Goal: Information Seeking & Learning: Compare options

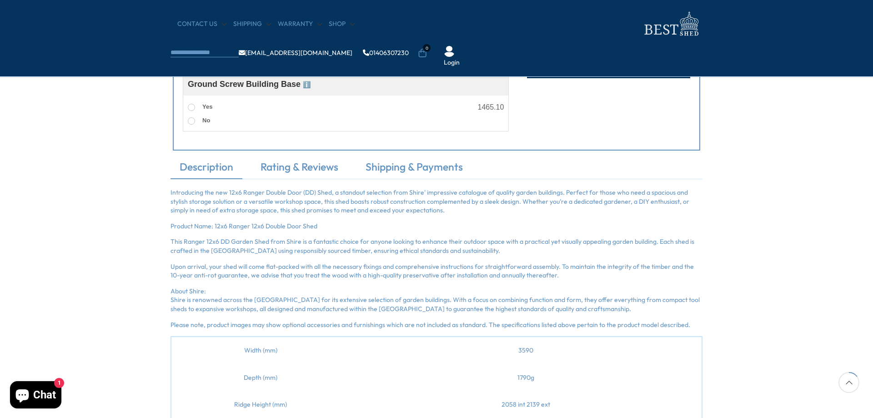
scroll to position [531, 0]
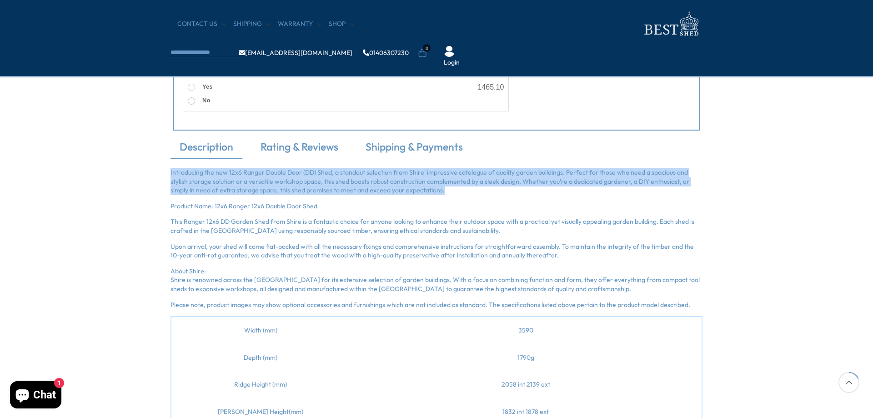
drag, startPoint x: 410, startPoint y: 191, endPoint x: 166, endPoint y: 169, distance: 244.8
drag, startPoint x: 322, startPoint y: 207, endPoint x: 170, endPoint y: 168, distance: 156.9
copy div "Introducing the new 12x6 Ranger Double Door (DD) Shed, a standout selection fro…"
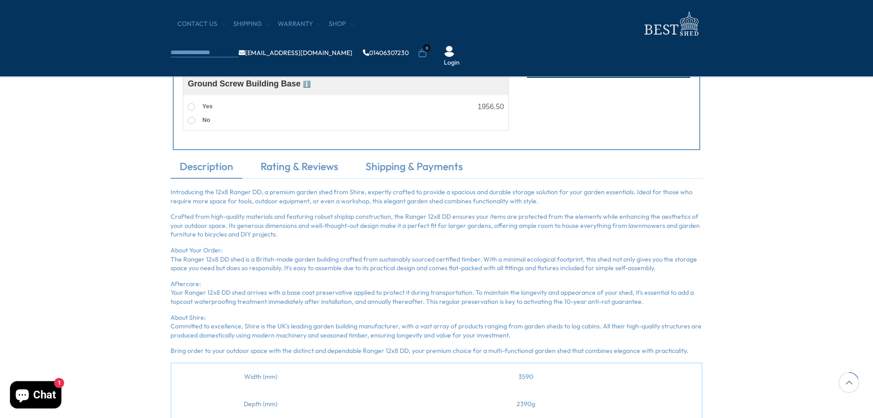
scroll to position [531, 0]
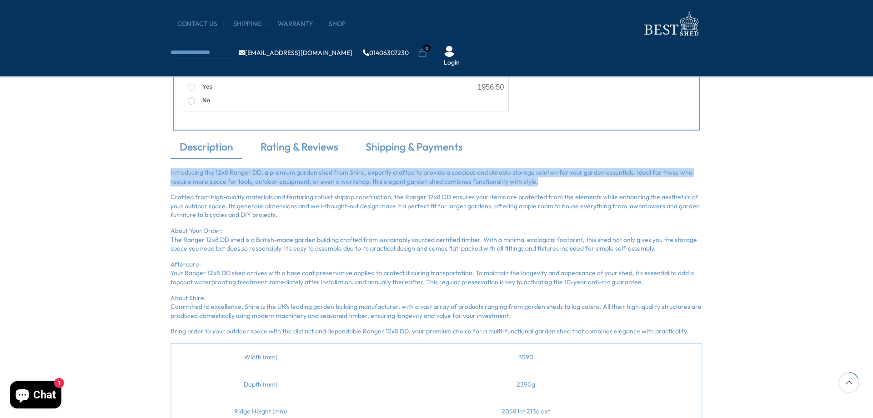
drag, startPoint x: 537, startPoint y: 182, endPoint x: 166, endPoint y: 170, distance: 370.9
copy p "Introducing the 12x8 Ranger DD, a premium garden shed from Shire, expertly craf…"
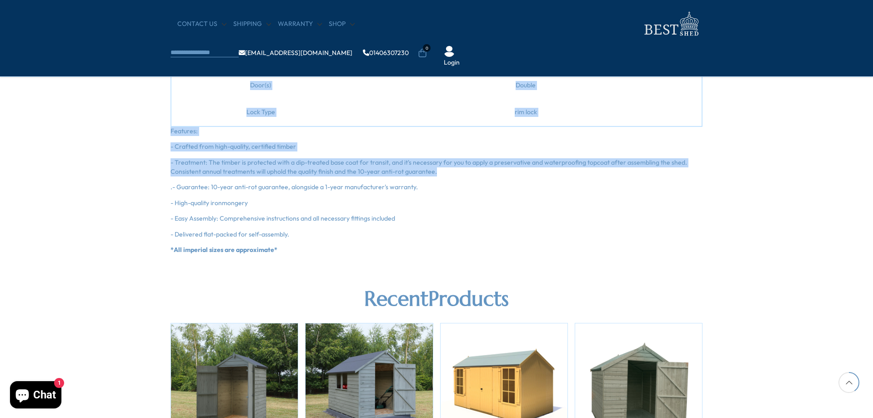
scroll to position [1000, 0]
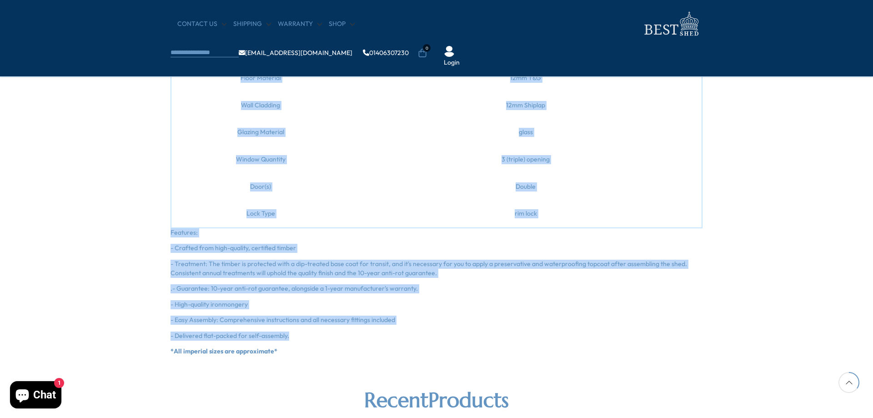
drag, startPoint x: 208, startPoint y: 136, endPoint x: 446, endPoint y: 331, distance: 307.6
click at [446, 331] on div "Introducing the 12x8 Ranger DD, a premium garden shed from Shire, expertly craf…" at bounding box center [437, 27] width 532 height 657
copy div "Width (mm) 3590 Depth (mm) 2390g Ridge Height (mm) 2058 int 2136 ext Eaves Heig…"
click at [747, 150] on div "Description Rating & Reviews Shipping & Payments Introducing the 12x8 Ranger DD…" at bounding box center [436, 13] width 873 height 685
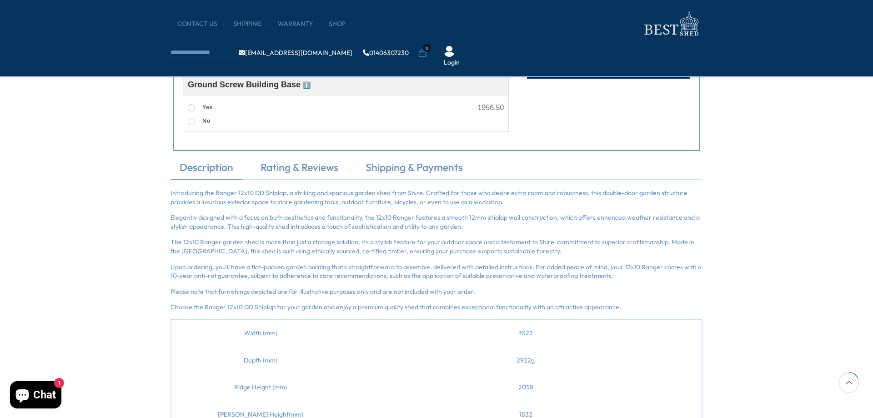
scroll to position [531, 0]
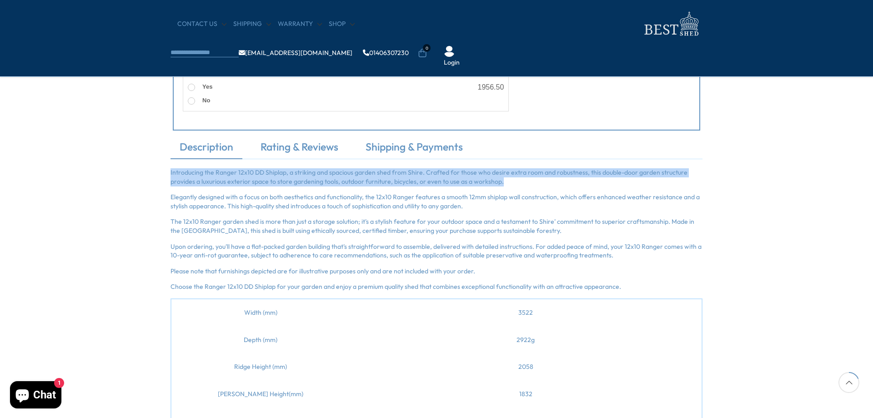
drag, startPoint x: 497, startPoint y: 182, endPoint x: 167, endPoint y: 172, distance: 329.4
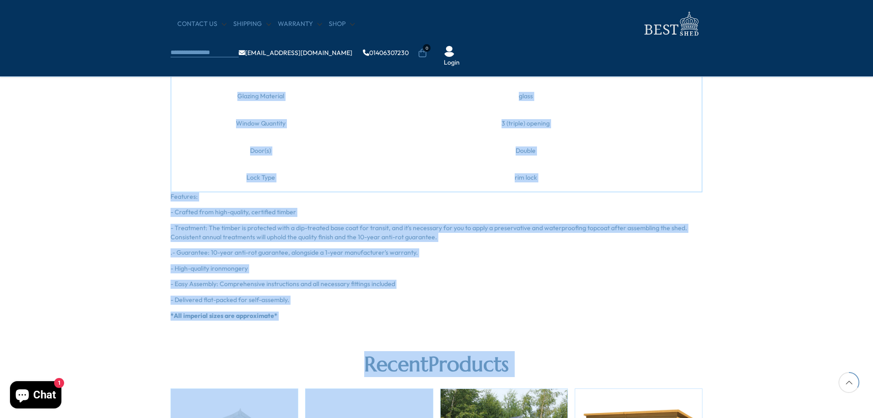
scroll to position [1032, 0]
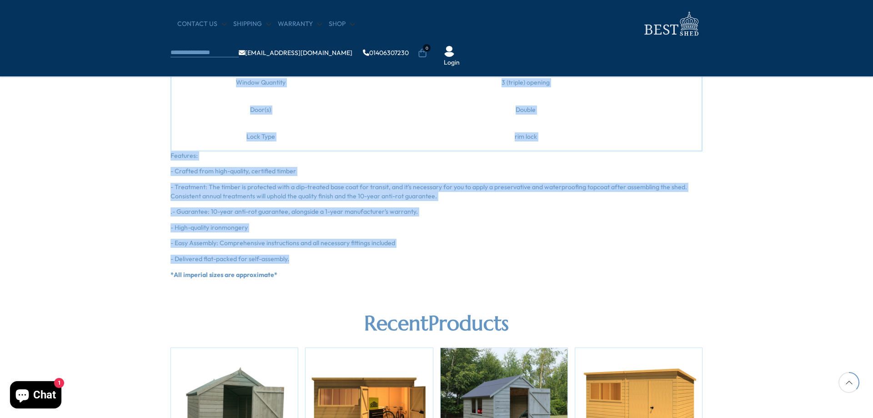
drag, startPoint x: 209, startPoint y: 203, endPoint x: 401, endPoint y: 252, distance: 197.8
copy div "Width (mm) 3522 Depth (mm) 2922g Ridge Height (mm) 2058 [PERSON_NAME] Height(mm…"
